Goal: Task Accomplishment & Management: Complete application form

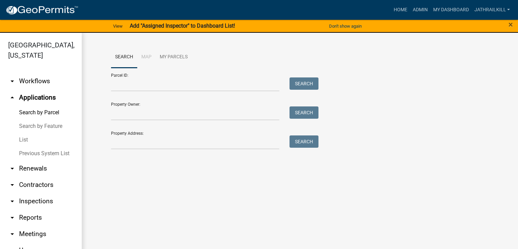
click at [165, 156] on div "Search Map My Parcels Parcel ID: Search Property Owner: Search Property Address…" at bounding box center [300, 101] width 437 height 136
click at [169, 146] on input "Property Address:" at bounding box center [195, 142] width 169 height 14
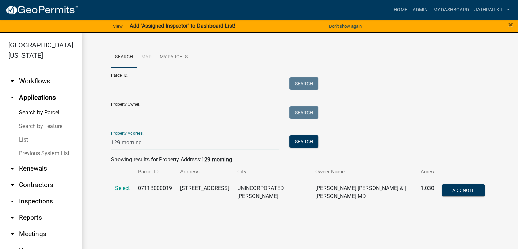
type input "129 morning"
click at [121, 196] on td "Select" at bounding box center [122, 192] width 23 height 25
click at [123, 190] on span "Select" at bounding box center [122, 188] width 15 height 6
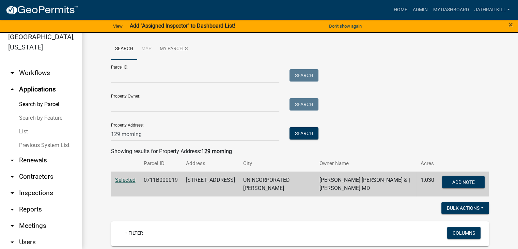
click at [35, 76] on link "arrow_drop_down Workflows" at bounding box center [41, 73] width 82 height 16
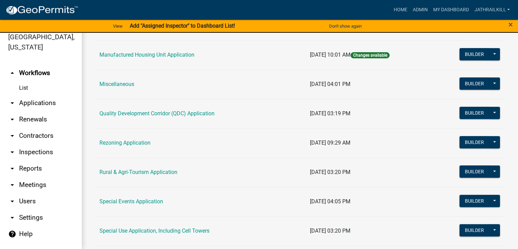
scroll to position [239, 0]
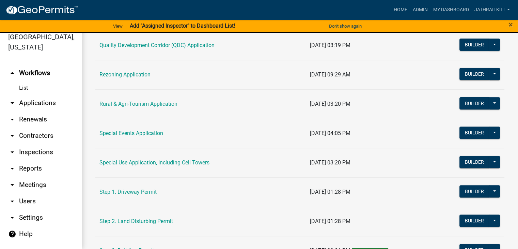
click at [194, 170] on td "Special Use Application, Including Cell Towers" at bounding box center [200, 162] width 211 height 29
click at [194, 166] on td "Special Use Application, Including Cell Towers" at bounding box center [200, 162] width 211 height 29
click at [194, 165] on td "Special Use Application, Including Cell Towers" at bounding box center [200, 162] width 211 height 29
click at [181, 162] on link "Special Use Application, Including Cell Towers" at bounding box center [155, 162] width 110 height 6
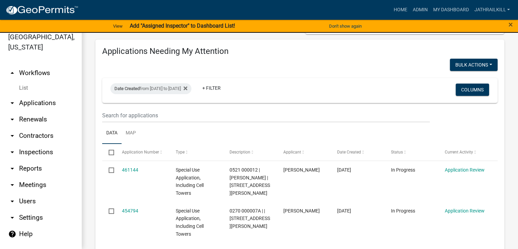
scroll to position [170, 0]
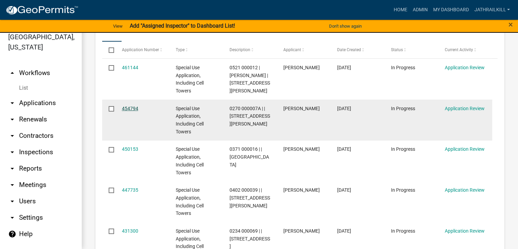
click at [136, 109] on link "454794" at bounding box center [130, 108] width 16 height 5
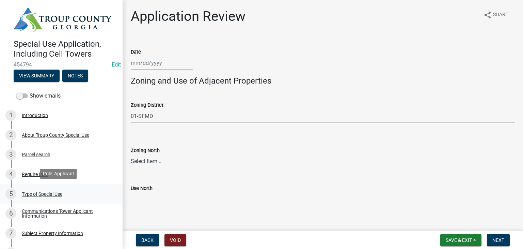
click at [61, 188] on div "5 Type of Special Use" at bounding box center [58, 193] width 106 height 11
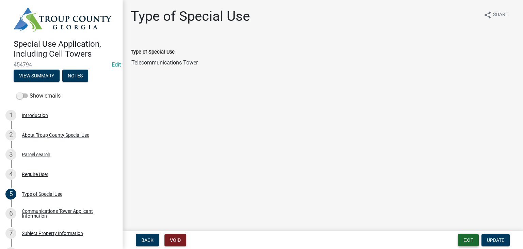
click at [467, 235] on button "Exit" at bounding box center [468, 240] width 21 height 12
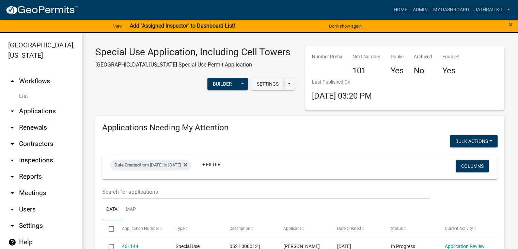
click at [34, 67] on ul "arrow_drop_up Workflows List arrow_drop_down Applications Search by Parcel Sear…" at bounding box center [41, 161] width 82 height 189
click at [33, 77] on link "arrow_drop_up Workflows" at bounding box center [41, 81] width 82 height 16
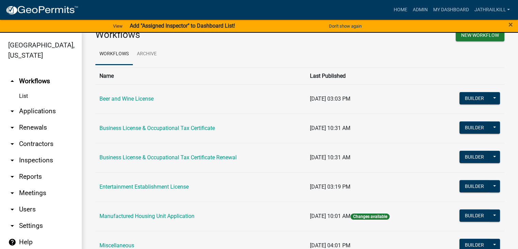
scroll to position [34, 0]
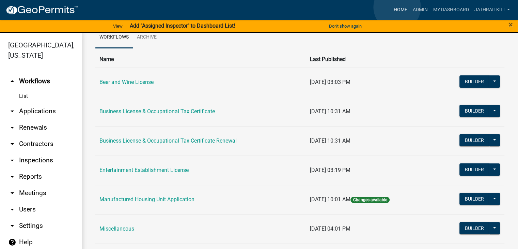
click at [397, 7] on link "Home" at bounding box center [400, 9] width 19 height 13
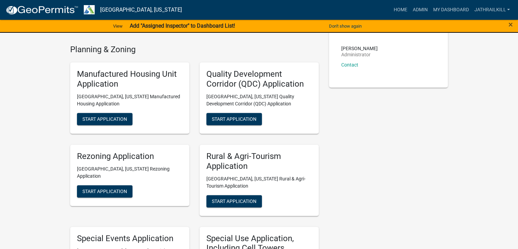
scroll to position [273, 0]
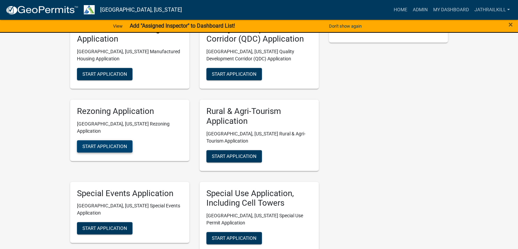
click at [93, 143] on span "Start Application" at bounding box center [104, 145] width 45 height 5
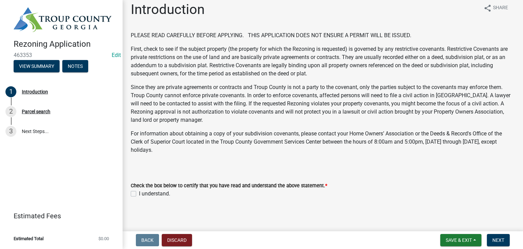
scroll to position [9, 0]
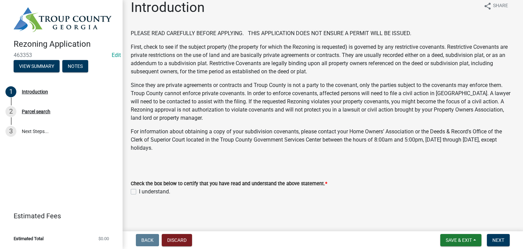
click at [139, 193] on label "I understand." at bounding box center [154, 191] width 31 height 8
click at [139, 192] on input "I understand." at bounding box center [141, 189] width 4 height 4
checkbox input "true"
click at [498, 239] on span "Next" at bounding box center [499, 239] width 12 height 5
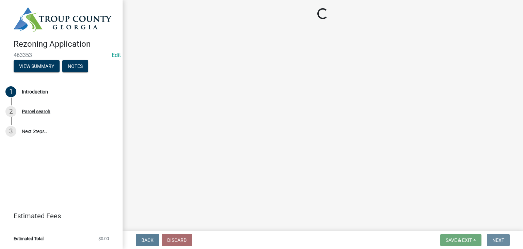
scroll to position [0, 0]
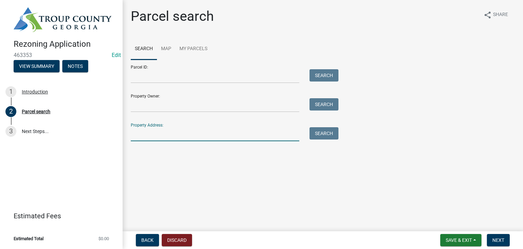
click at [171, 133] on input "Property Address:" at bounding box center [215, 134] width 169 height 14
click at [177, 80] on input "Parcel ID:" at bounding box center [215, 76] width 169 height 14
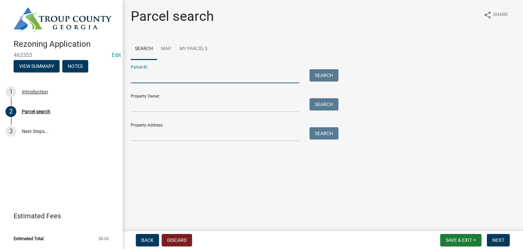
paste input "0113 000010"
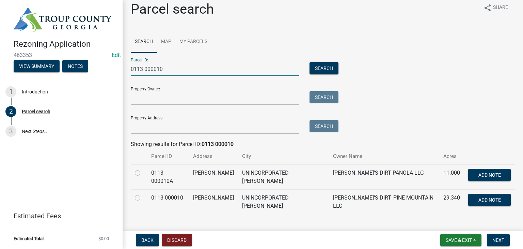
scroll to position [15, 0]
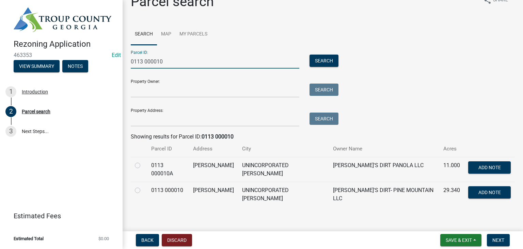
type input "0113 000010"
click at [143, 186] on label at bounding box center [143, 186] width 0 height 0
click at [143, 188] on 000010 "radio" at bounding box center [145, 188] width 4 height 4
radio 000010 "true"
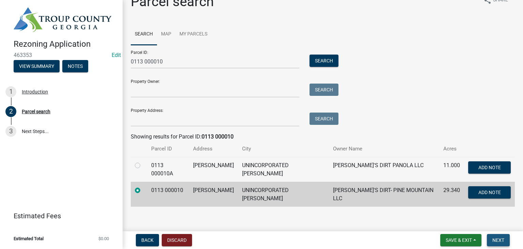
click at [506, 239] on button "Next" at bounding box center [498, 240] width 23 height 12
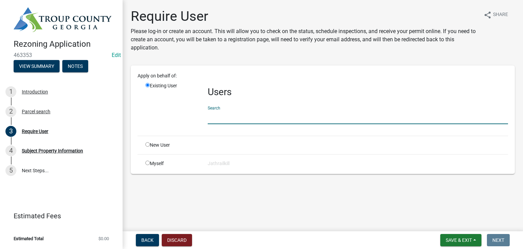
click at [275, 121] on input "text" at bounding box center [358, 117] width 301 height 14
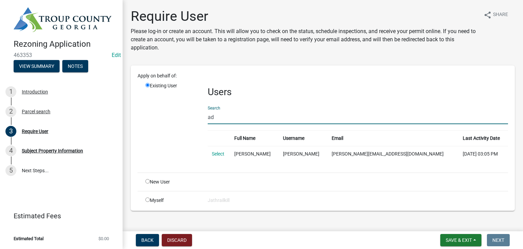
type input "a"
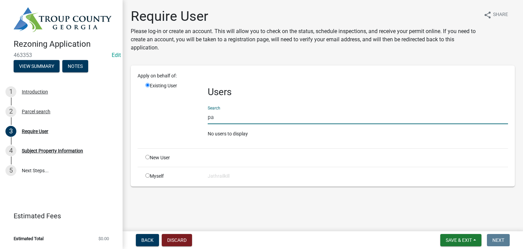
type input "p"
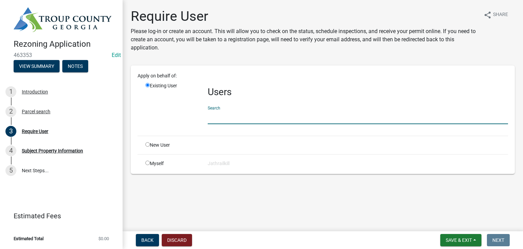
click at [142, 138] on div "Apply on behalf of: Existing User Users Search New User Myself Jathrailkill" at bounding box center [323, 119] width 371 height 95
click at [146, 141] on div "New User" at bounding box center [171, 144] width 62 height 7
click at [148, 143] on input "radio" at bounding box center [148, 144] width 4 height 4
radio input "true"
radio input "false"
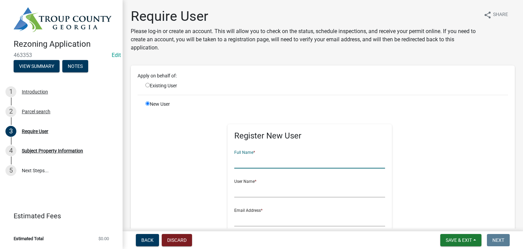
click at [246, 160] on input "text" at bounding box center [309, 161] width 151 height 14
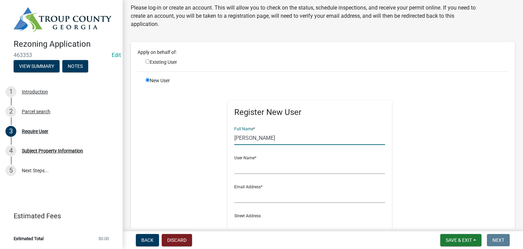
scroll to position [68, 0]
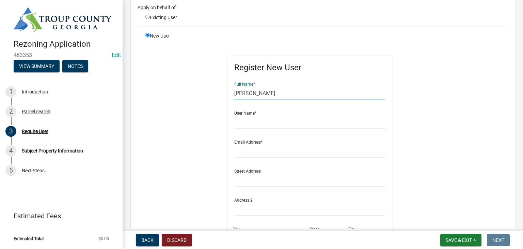
type input "[PERSON_NAME]"
click at [243, 120] on input "text" at bounding box center [309, 122] width 151 height 14
type input "santhony180"
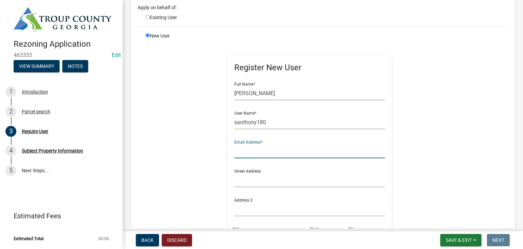
click at [264, 155] on input "text" at bounding box center [309, 151] width 151 height 14
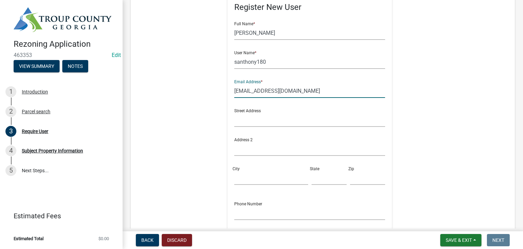
scroll to position [136, 0]
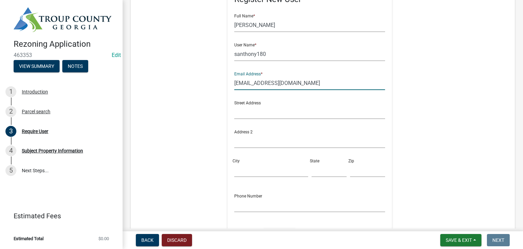
type input "[EMAIL_ADDRESS][DOMAIN_NAME]"
click at [252, 105] on input "text" at bounding box center [309, 112] width 151 height 14
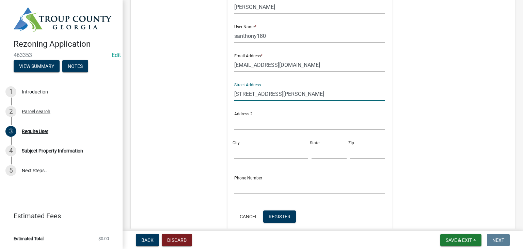
scroll to position [170, 0]
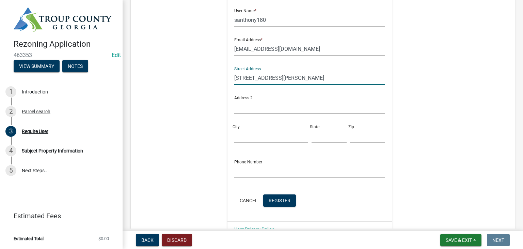
type input "[STREET_ADDRESS][PERSON_NAME]"
click at [238, 136] on input "City" at bounding box center [271, 136] width 74 height 14
type input "[GEOGRAPHIC_DATA]"
click at [319, 139] on input "text" at bounding box center [329, 136] width 35 height 14
type input "GA"
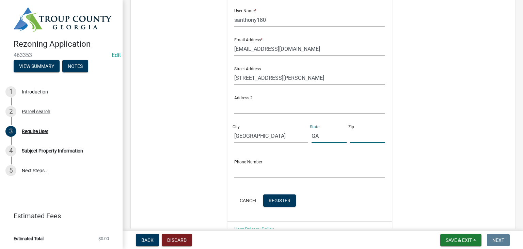
click at [354, 137] on input "text" at bounding box center [367, 136] width 35 height 14
type input "30214"
drag, startPoint x: 262, startPoint y: 171, endPoint x: 266, endPoint y: 171, distance: 3.4
click at [263, 170] on input "text" at bounding box center [309, 171] width 151 height 14
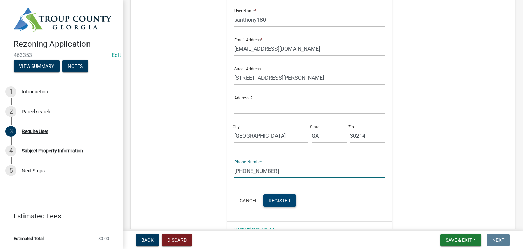
type input "[PHONE_NUMBER]"
click at [271, 196] on button "Register" at bounding box center [279, 200] width 33 height 12
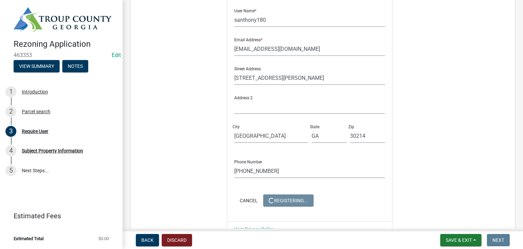
scroll to position [0, 0]
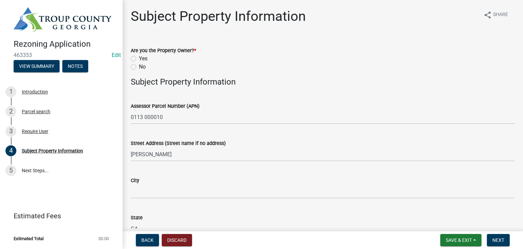
click at [139, 60] on label "Yes" at bounding box center [143, 59] width 9 height 8
click at [139, 59] on input "Yes" at bounding box center [141, 57] width 4 height 4
radio input "true"
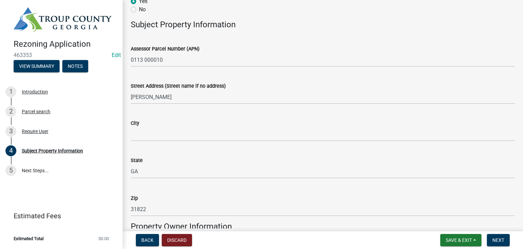
scroll to position [68, 0]
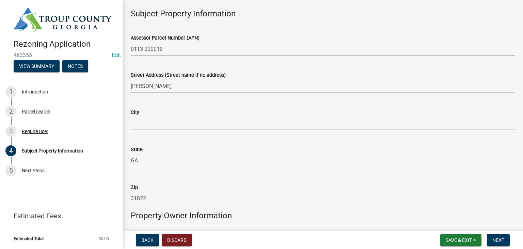
click at [163, 129] on input "City" at bounding box center [323, 123] width 384 height 14
type input "Pine Mountain"
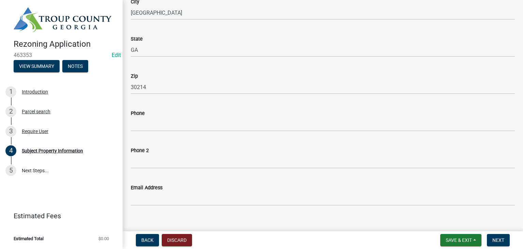
scroll to position [389, 0]
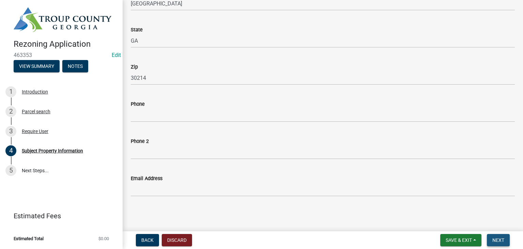
click at [496, 238] on span "Next" at bounding box center [499, 239] width 12 height 5
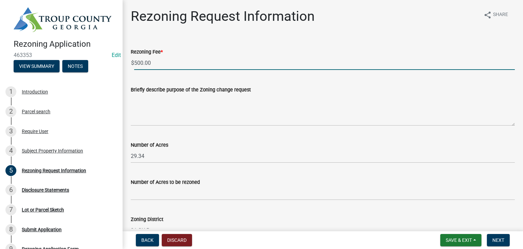
click at [189, 64] on input "500.00" at bounding box center [324, 63] width 381 height 14
click at [189, 63] on input "500.00" at bounding box center [324, 63] width 381 height 14
click at [188, 64] on input "500.00" at bounding box center [324, 63] width 381 height 14
type input "5"
type input "785"
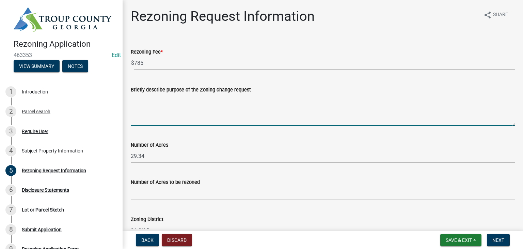
click at [156, 110] on textarea "Briefly describe purpose of the Zoning change request" at bounding box center [323, 110] width 384 height 32
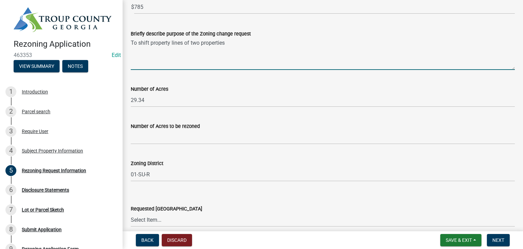
scroll to position [68, 0]
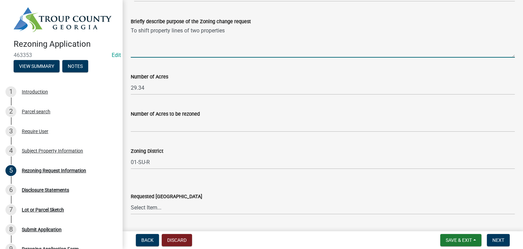
type textarea "To shift property lines of two properties"
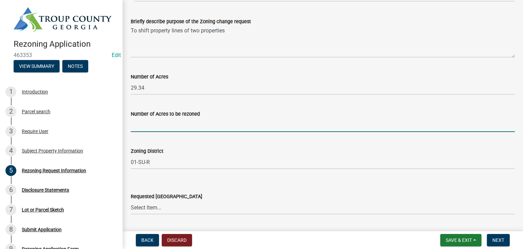
click at [177, 126] on input "Number of Acres to be rezoned" at bounding box center [323, 125] width 384 height 14
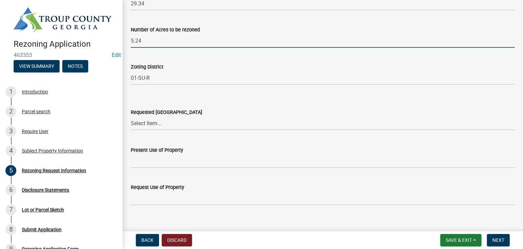
scroll to position [161, 0]
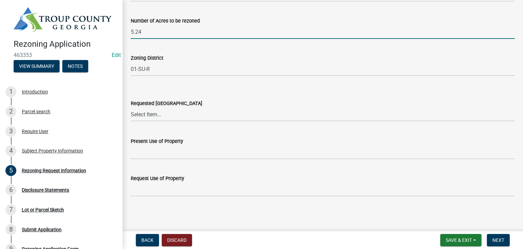
type input "5.24"
click at [166, 115] on select "Select Item... 01-AG 01-AGR 01-CRVP 01-GC 01-GI 01-LC 01-LR 01-LRR 01-MFR 01-MH…" at bounding box center [323, 114] width 384 height 14
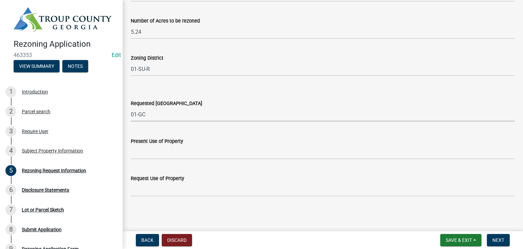
click at [131, 107] on select "Select Item... 01-AG 01-AGR 01-CRVP 01-GC 01-GI 01-LC 01-LR 01-LRR 01-MFR 01-MH…" at bounding box center [323, 114] width 384 height 14
select select "7172fa31-db24-4eec-adaa-66dc553d4101"
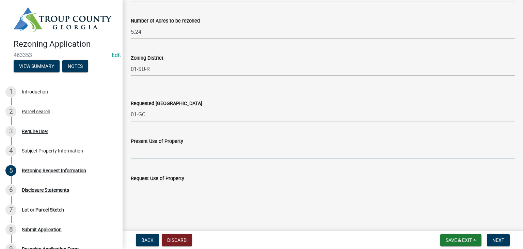
click at [179, 152] on input "Present Use of Property" at bounding box center [323, 152] width 384 height 14
type input "Vacant"
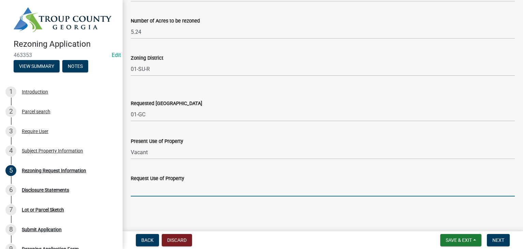
click at [158, 188] on input "Request Use of Property" at bounding box center [323, 189] width 384 height 14
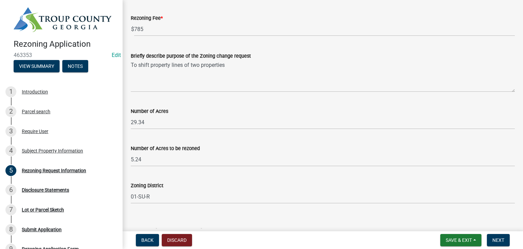
scroll to position [0, 0]
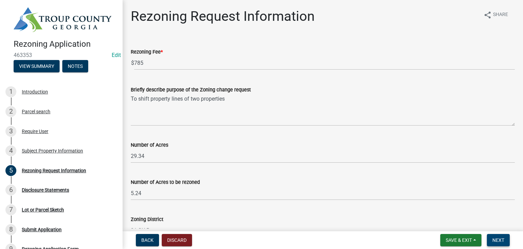
type input "Residential, Commercial"
drag, startPoint x: 493, startPoint y: 238, endPoint x: 407, endPoint y: 231, distance: 86.5
click at [493, 238] on span "Next" at bounding box center [499, 239] width 12 height 5
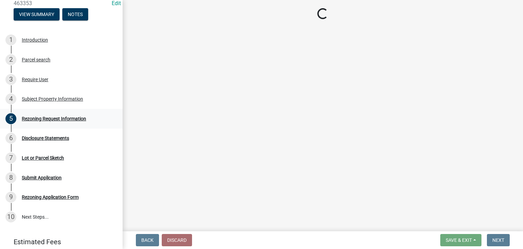
scroll to position [76, 0]
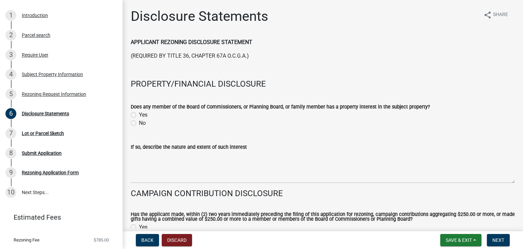
click at [139, 124] on label "No" at bounding box center [142, 123] width 7 height 8
click at [139, 123] on input "No" at bounding box center [141, 121] width 4 height 4
radio input "true"
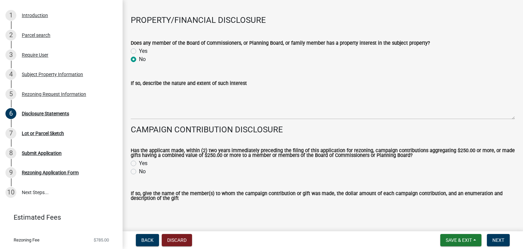
scroll to position [102, 0]
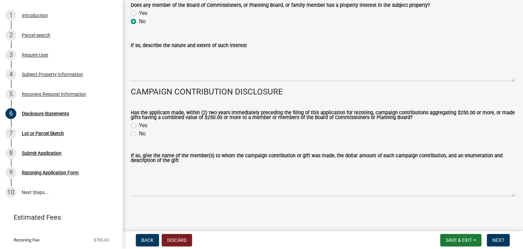
click at [136, 135] on div "No" at bounding box center [323, 133] width 384 height 8
click at [139, 133] on label "No" at bounding box center [142, 133] width 7 height 8
click at [139, 133] on input "No" at bounding box center [141, 131] width 4 height 4
radio input "true"
click at [500, 237] on span "Next" at bounding box center [499, 239] width 12 height 5
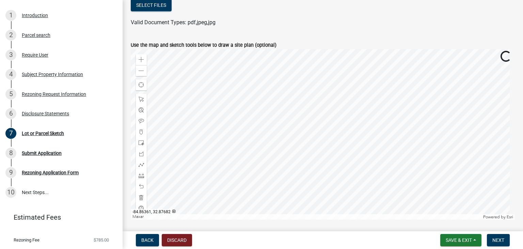
scroll to position [79, 0]
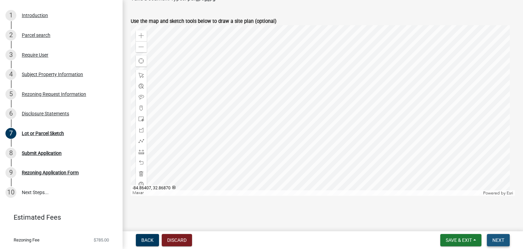
click at [500, 238] on span "Next" at bounding box center [499, 239] width 12 height 5
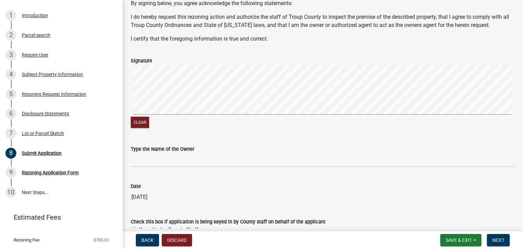
scroll to position [77, 0]
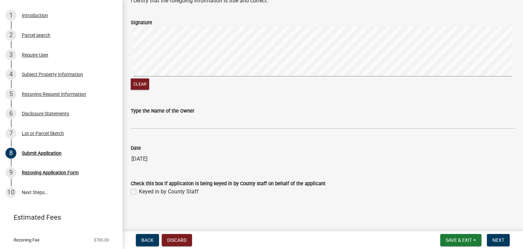
drag, startPoint x: 134, startPoint y: 194, endPoint x: 138, endPoint y: 194, distance: 4.1
click at [139, 193] on label "Keyed in by County Staff" at bounding box center [169, 191] width 60 height 8
click at [139, 192] on input "Keyed in by County Staff" at bounding box center [141, 189] width 4 height 4
checkbox input "true"
click at [492, 242] on button "Next" at bounding box center [498, 240] width 23 height 12
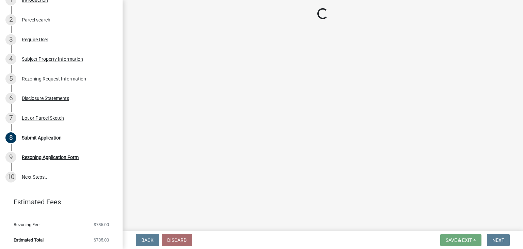
scroll to position [170, 0]
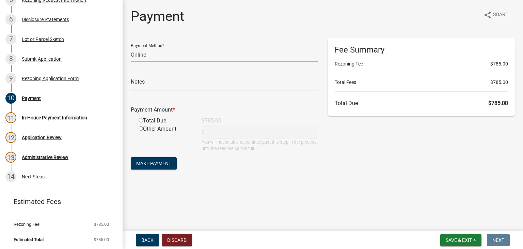
click at [174, 59] on select "Credit Card POS Check Cash Online" at bounding box center [224, 55] width 187 height 14
select select "2: 1"
click at [131, 48] on select "Credit Card POS Check Cash Online" at bounding box center [224, 55] width 187 height 14
click at [141, 120] on input "radio" at bounding box center [141, 120] width 4 height 4
radio input "true"
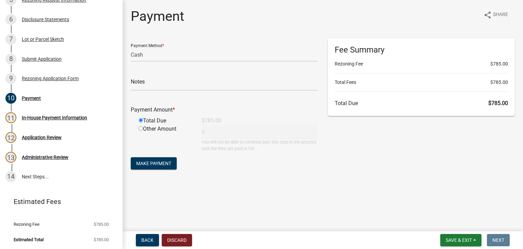
type input "785"
click at [164, 163] on span "Make Payment" at bounding box center [153, 162] width 35 height 5
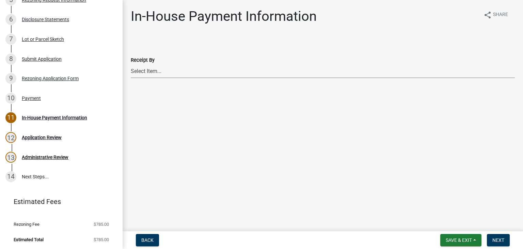
click at [179, 74] on select "Select Item... [PERSON_NAME] [PERSON_NAME] [PERSON_NAME] [PERSON_NAME] [PERSON_…" at bounding box center [323, 71] width 384 height 14
click at [131, 64] on select "Select Item... [PERSON_NAME] [PERSON_NAME] [PERSON_NAME] [PERSON_NAME] [PERSON_…" at bounding box center [323, 71] width 384 height 14
select select "66ea0911-b6de-4b18-a15f-eb653539a3e3"
drag, startPoint x: 500, startPoint y: 241, endPoint x: 500, endPoint y: 246, distance: 5.8
click at [501, 241] on span "Next" at bounding box center [499, 239] width 12 height 5
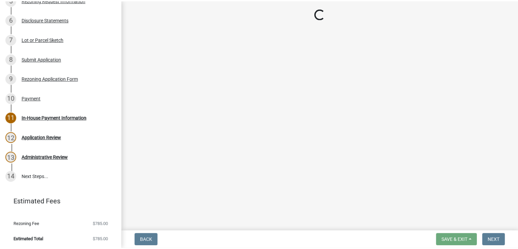
scroll to position [184, 0]
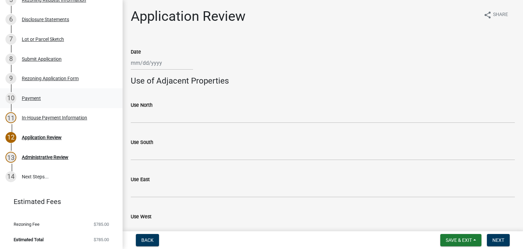
click at [45, 97] on div "10 Payment" at bounding box center [58, 98] width 106 height 11
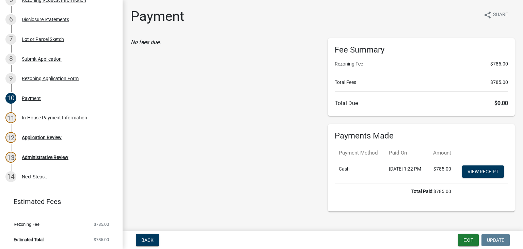
click at [473, 169] on td "View receipt" at bounding box center [482, 172] width 53 height 22
click at [472, 178] on link "View receipt" at bounding box center [483, 171] width 42 height 12
click at [67, 34] on div "7 Lot or Parcel Sketch" at bounding box center [58, 39] width 106 height 11
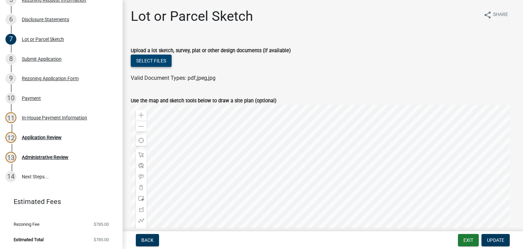
click at [168, 66] on button "Select files" at bounding box center [151, 61] width 41 height 12
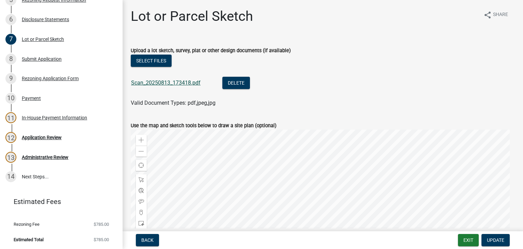
click at [163, 80] on link "Scan_20250813_173418.pdf" at bounding box center [166, 82] width 70 height 6
click at [497, 239] on span "Update" at bounding box center [495, 239] width 17 height 5
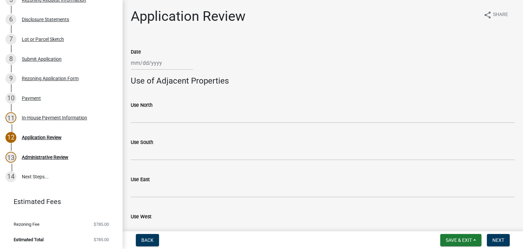
click at [457, 169] on div "Use East" at bounding box center [323, 182] width 384 height 32
click at [458, 239] on span "Save & Exit" at bounding box center [459, 239] width 26 height 5
click at [461, 225] on button "Save & Exit" at bounding box center [454, 222] width 55 height 16
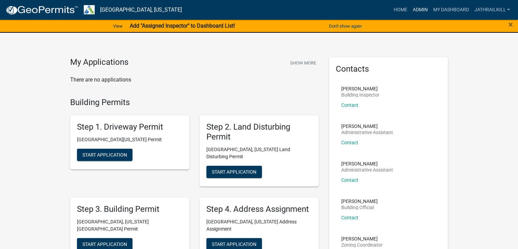
click at [424, 9] on link "Admin" at bounding box center [420, 9] width 20 height 13
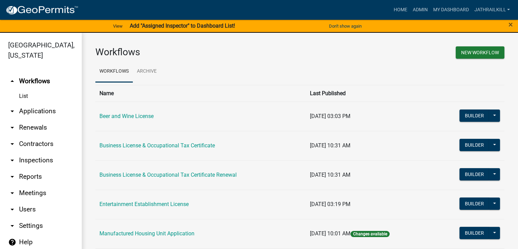
click at [55, 103] on link "arrow_drop_down Applications" at bounding box center [41, 111] width 82 height 16
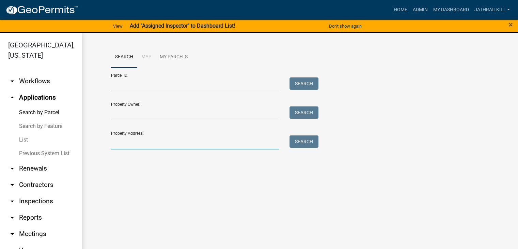
click at [166, 142] on input "Property Address:" at bounding box center [195, 142] width 169 height 14
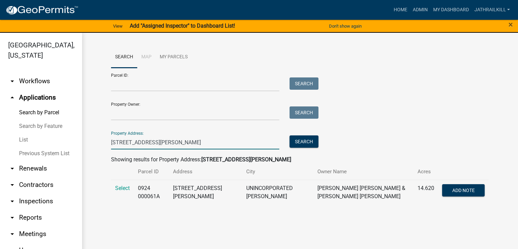
type input "[STREET_ADDRESS][PERSON_NAME]"
click at [121, 182] on td "Select" at bounding box center [122, 192] width 23 height 25
click at [125, 188] on span "Select" at bounding box center [122, 188] width 15 height 6
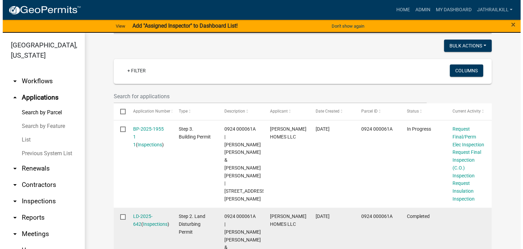
scroll to position [204, 0]
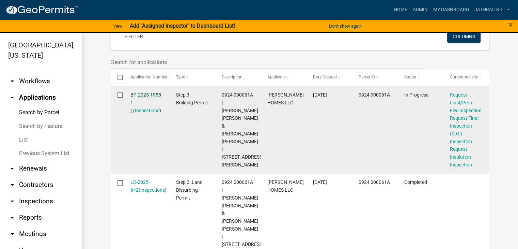
click at [140, 95] on link "BP-2025-1955 1 1" at bounding box center [146, 102] width 31 height 21
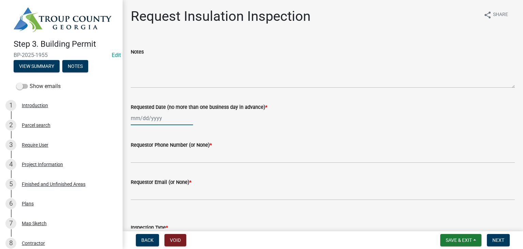
click at [155, 119] on div at bounding box center [162, 118] width 62 height 14
select select "8"
select select "2025"
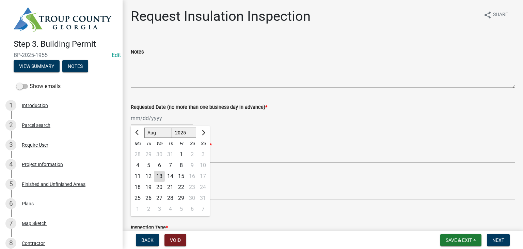
click at [161, 173] on div "13" at bounding box center [159, 176] width 11 height 11
type input "[DATE]"
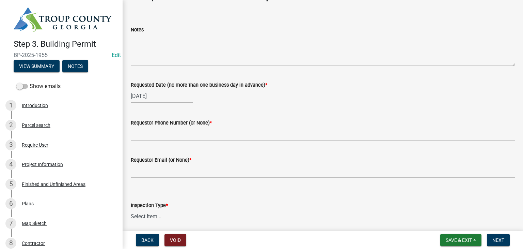
scroll to position [34, 0]
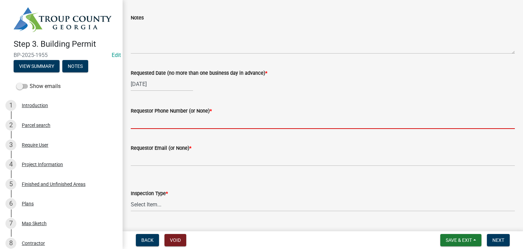
click at [175, 125] on input "Requestor Phone Number (or None) *" at bounding box center [323, 122] width 384 height 14
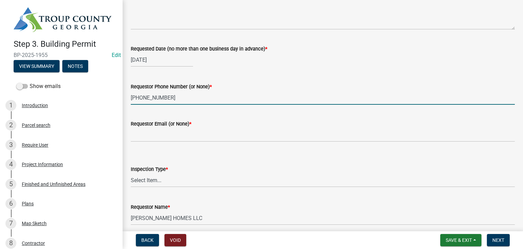
scroll to position [68, 0]
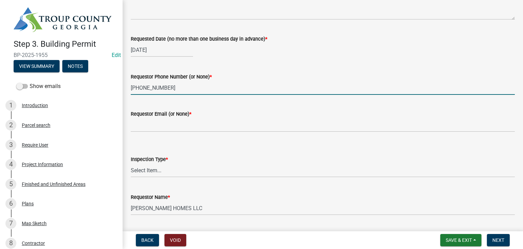
type input "[PHONE_NUMBER]"
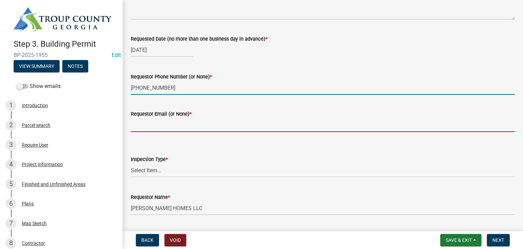
click at [189, 125] on input "Requestor Email (or None) *" at bounding box center [323, 125] width 384 height 14
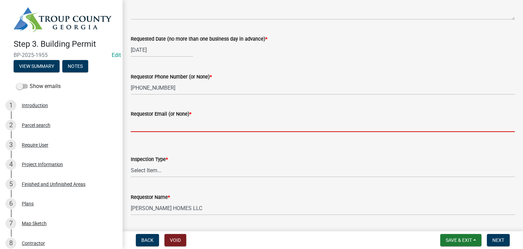
type input "None"
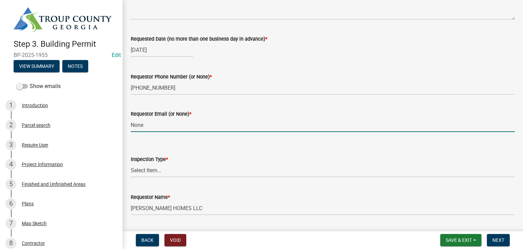
click at [181, 178] on wm-data-entity-input "Inspection Type * Select Item... Insulation" at bounding box center [323, 160] width 384 height 46
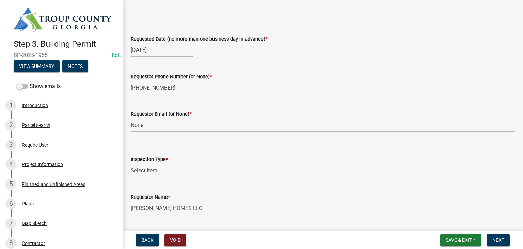
click at [180, 176] on select "Select Item... Insulation" at bounding box center [323, 170] width 384 height 14
click at [131, 163] on select "Select Item... Insulation" at bounding box center [323, 170] width 384 height 14
select select "2e5302d4-b34e-405d-80e1-2f893e7792f7"
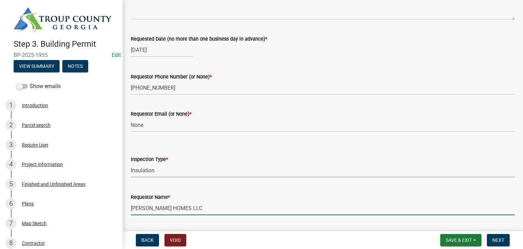
click at [233, 205] on input "[PERSON_NAME] HOMES LLC" at bounding box center [323, 208] width 384 height 14
type input "M"
type input "[PERSON_NAME]"
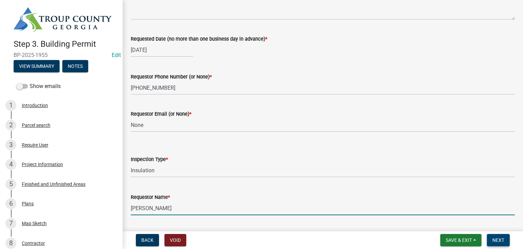
click at [492, 236] on button "Next" at bounding box center [498, 240] width 23 height 12
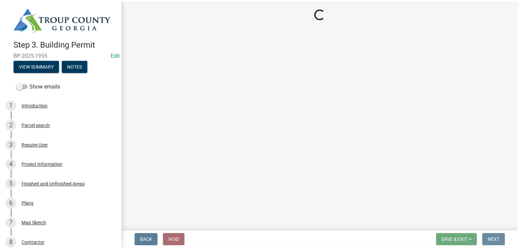
scroll to position [0, 0]
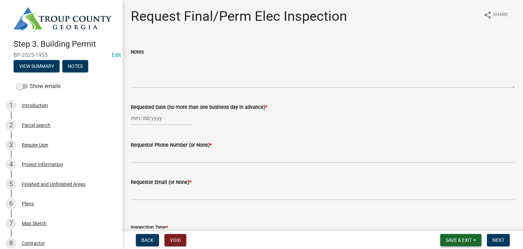
click at [444, 235] on button "Save & Exit" at bounding box center [461, 240] width 41 height 12
click at [444, 225] on button "Save & Exit" at bounding box center [454, 222] width 55 height 16
